Goal: Task Accomplishment & Management: Complete application form

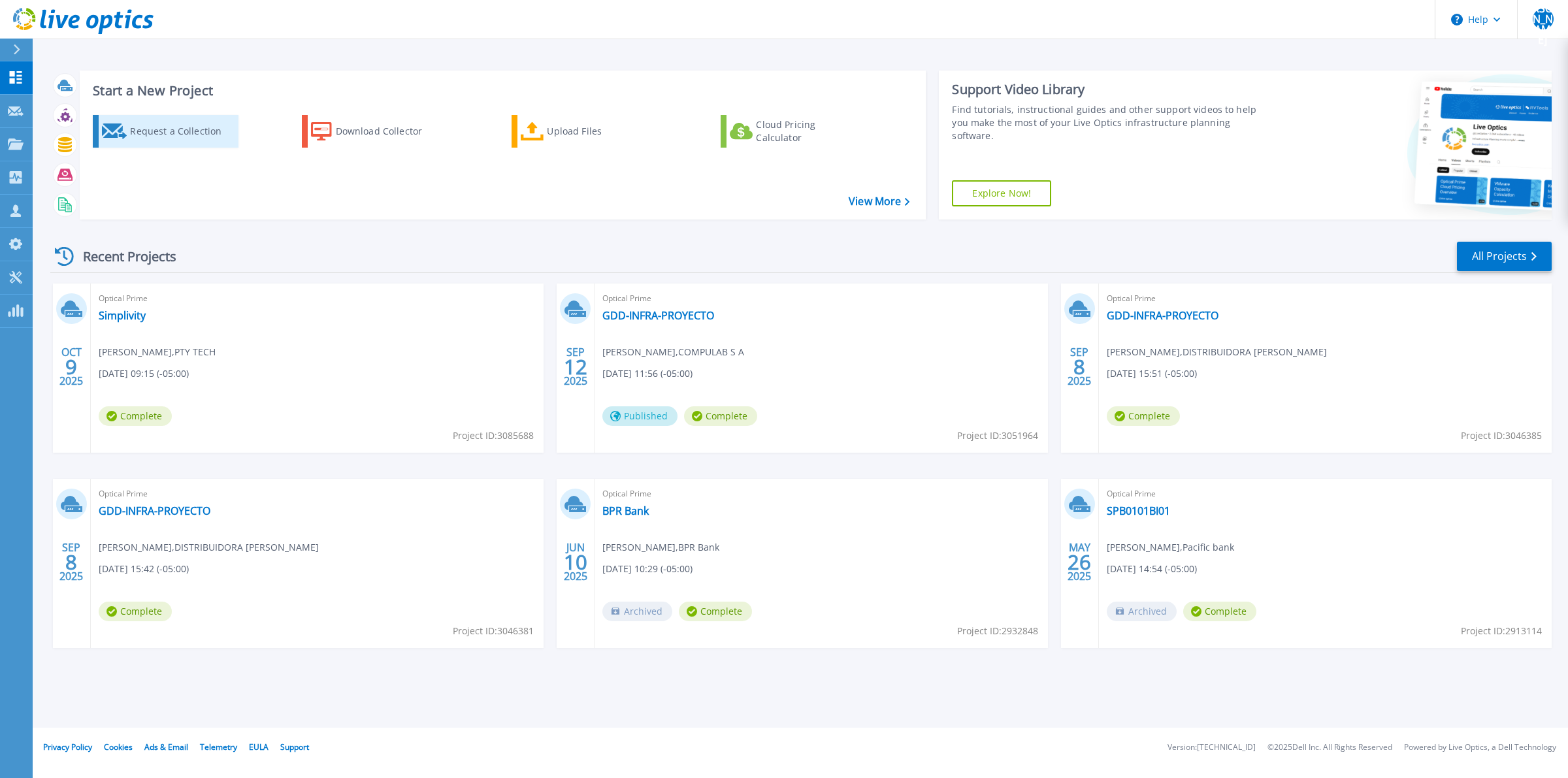
click at [155, 127] on div "Request a Collection" at bounding box center [182, 132] width 104 height 26
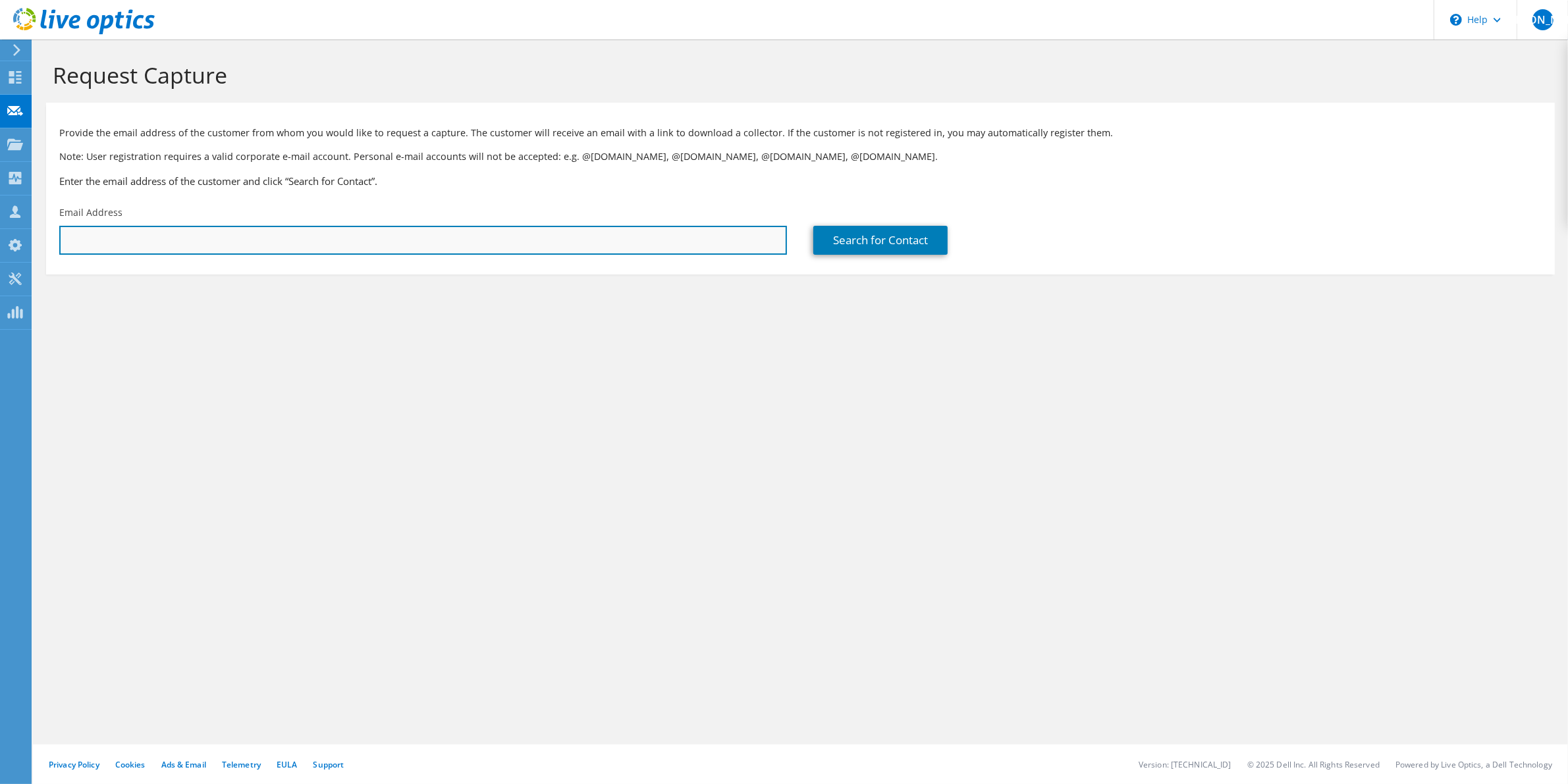
click at [658, 245] on input "text" at bounding box center [424, 240] width 728 height 29
paste input "mailto:rafael.ledezma@hospitalpaitilla.com"
drag, startPoint x: 93, startPoint y: 242, endPoint x: 57, endPoint y: 241, distance: 36.0
click at [57, 241] on div "Email Address mailto:rafael.ledezma@hospitalpaitilla.com" at bounding box center [423, 231] width 754 height 62
type input "rafael.ledezma@hospitalpaitilla.com"
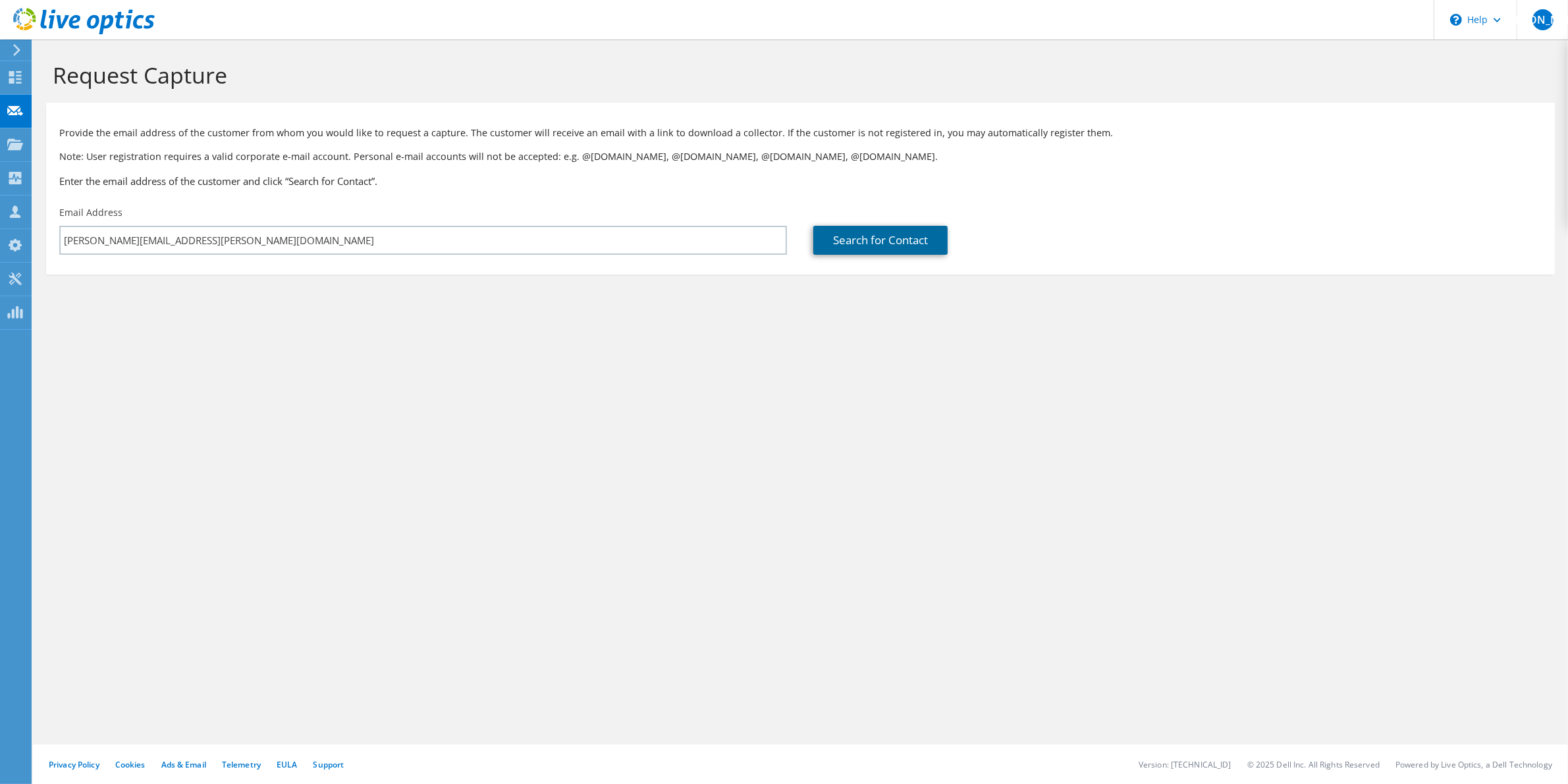
click at [890, 244] on link "Search for Contact" at bounding box center [881, 240] width 135 height 29
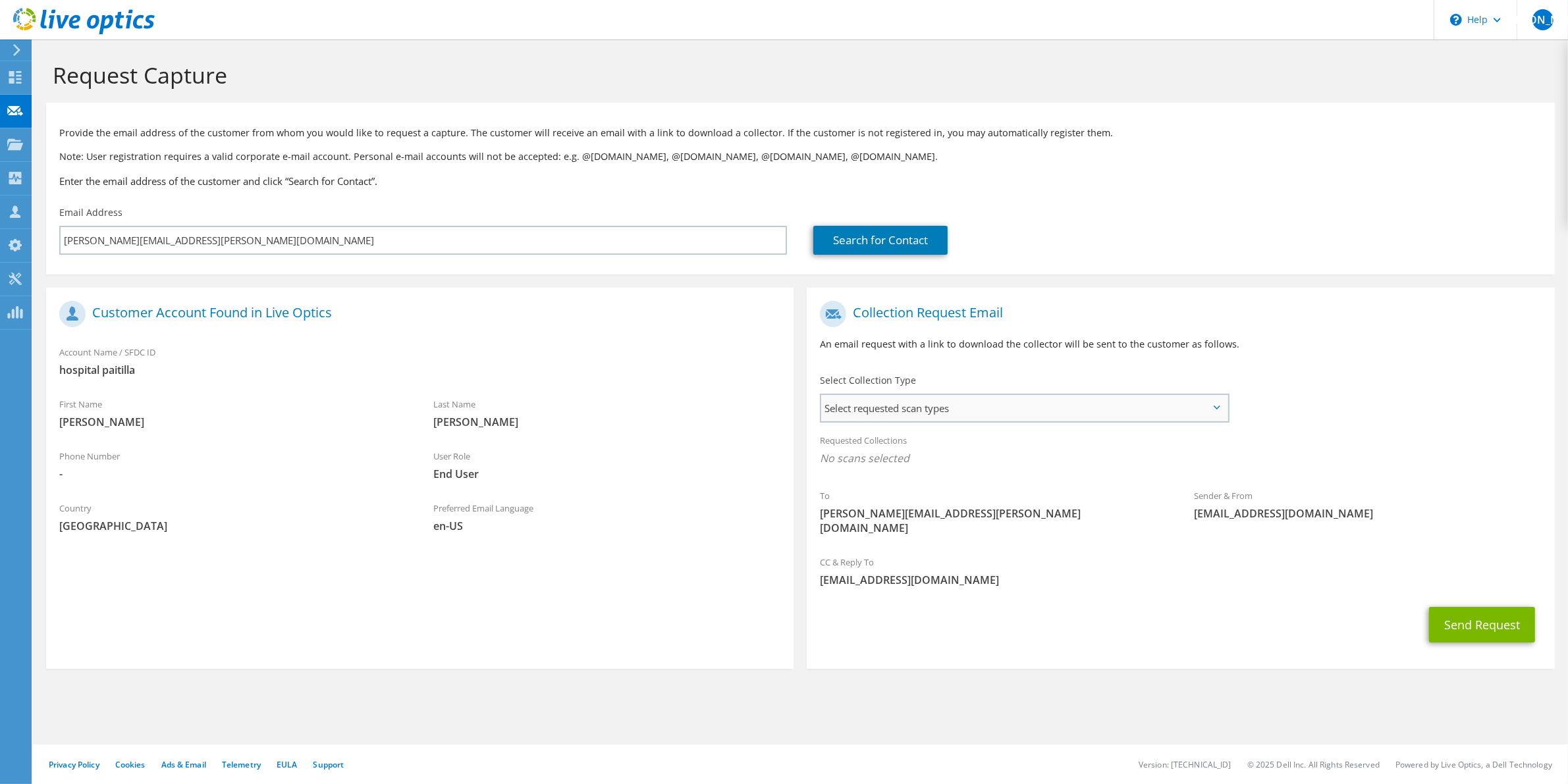
click at [975, 403] on span "Select requested scan types" at bounding box center [1024, 408] width 405 height 27
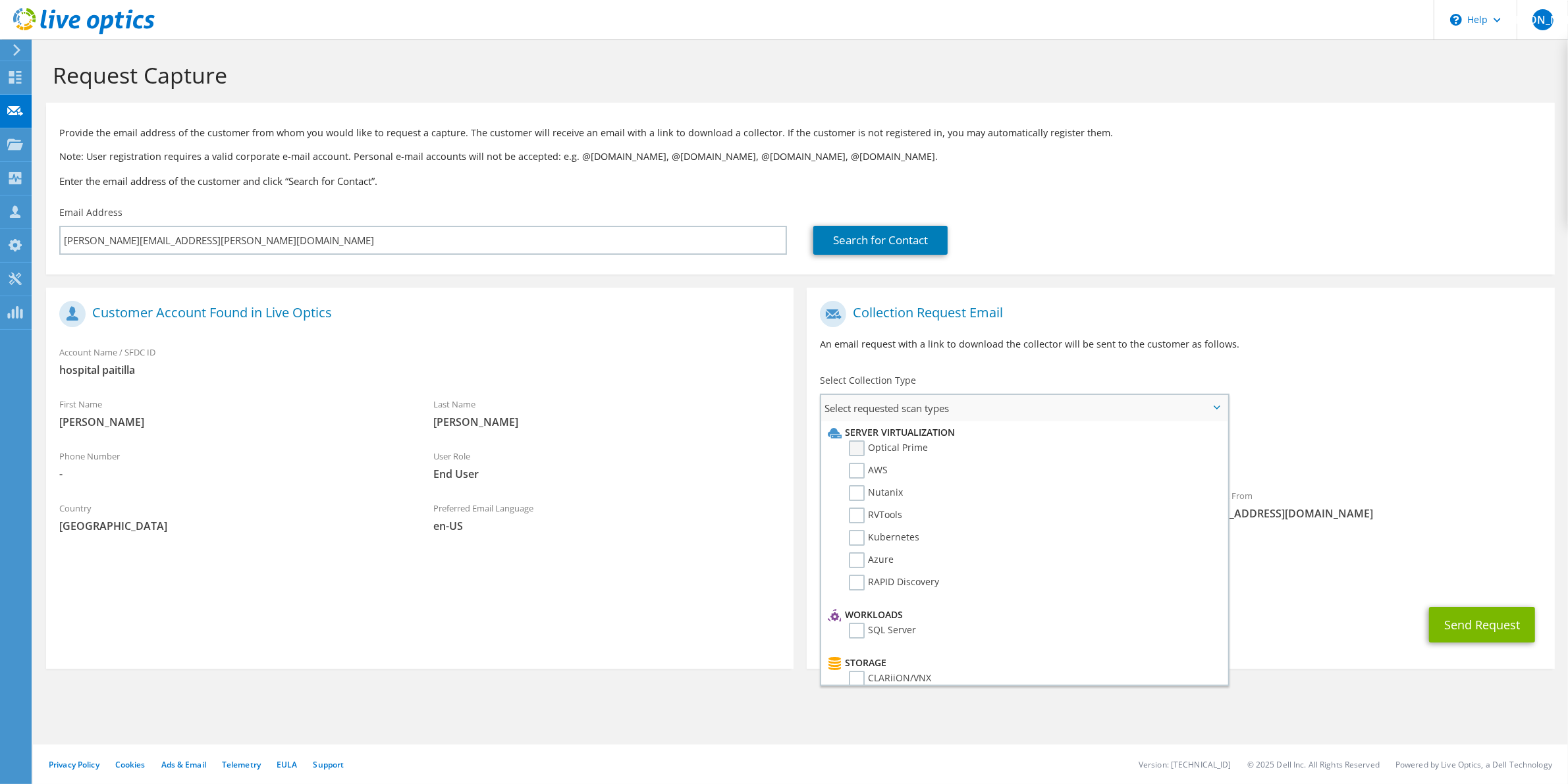
click at [900, 448] on label "Optical Prime" at bounding box center [888, 448] width 79 height 16
click at [0, 0] on input "Optical Prime" at bounding box center [0, 0] width 0 height 0
click at [1440, 522] on span "liveoptics@liveoptics.com" at bounding box center [1367, 518] width 348 height 15
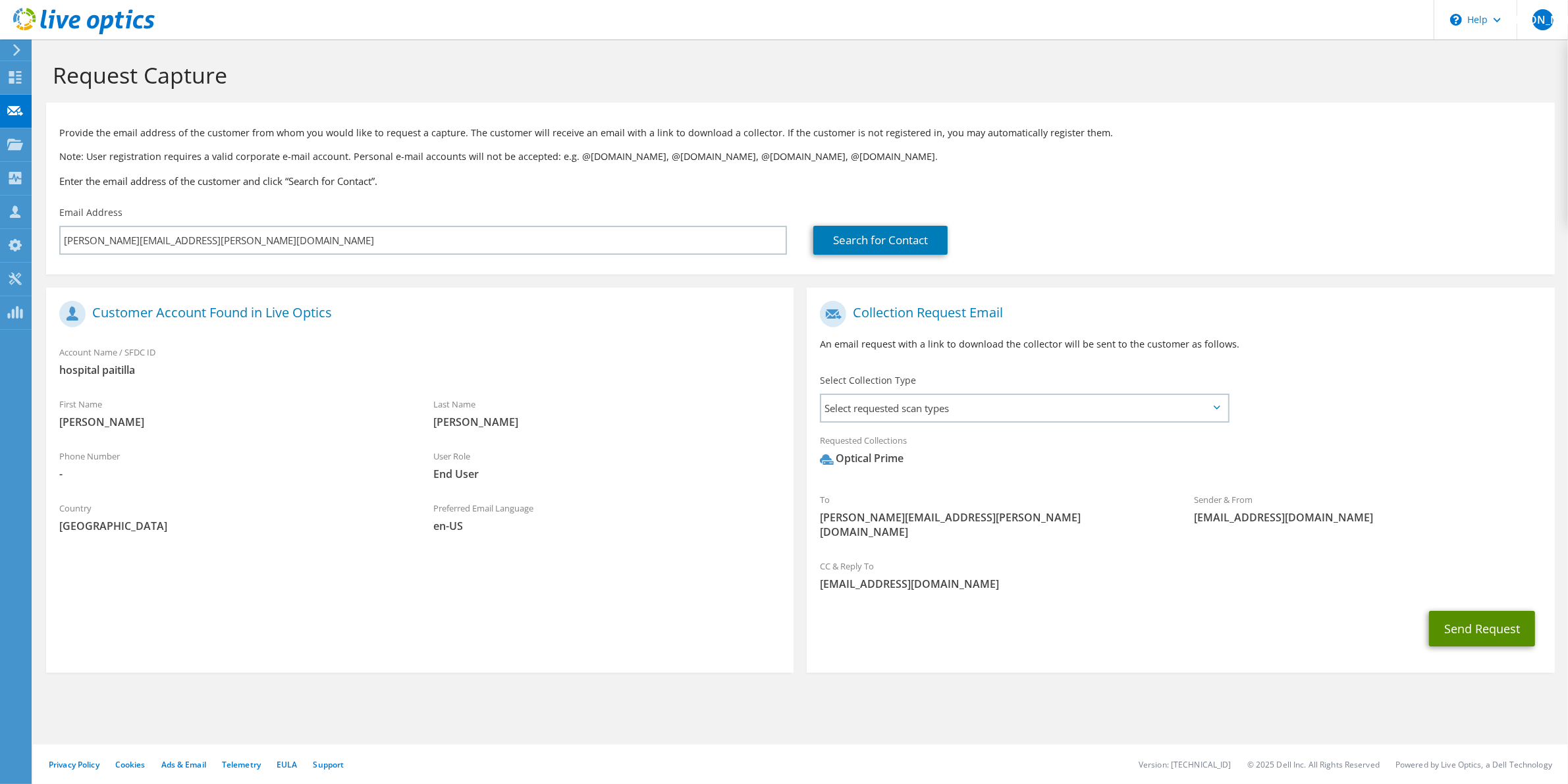
click at [1485, 614] on button "Send Request" at bounding box center [1482, 628] width 106 height 36
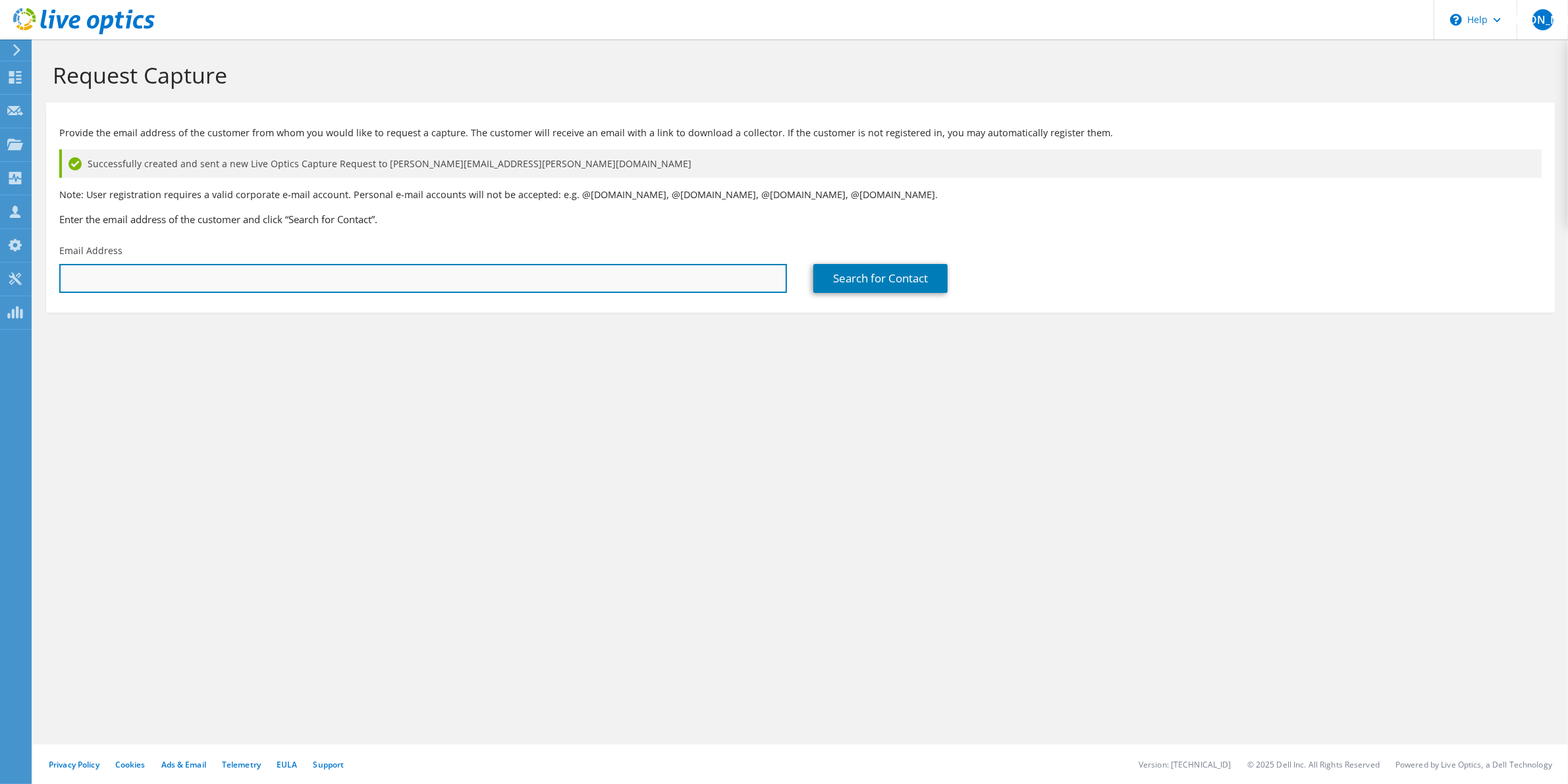
click at [222, 287] on input "text" at bounding box center [424, 278] width 728 height 29
